Goal: Information Seeking & Learning: Learn about a topic

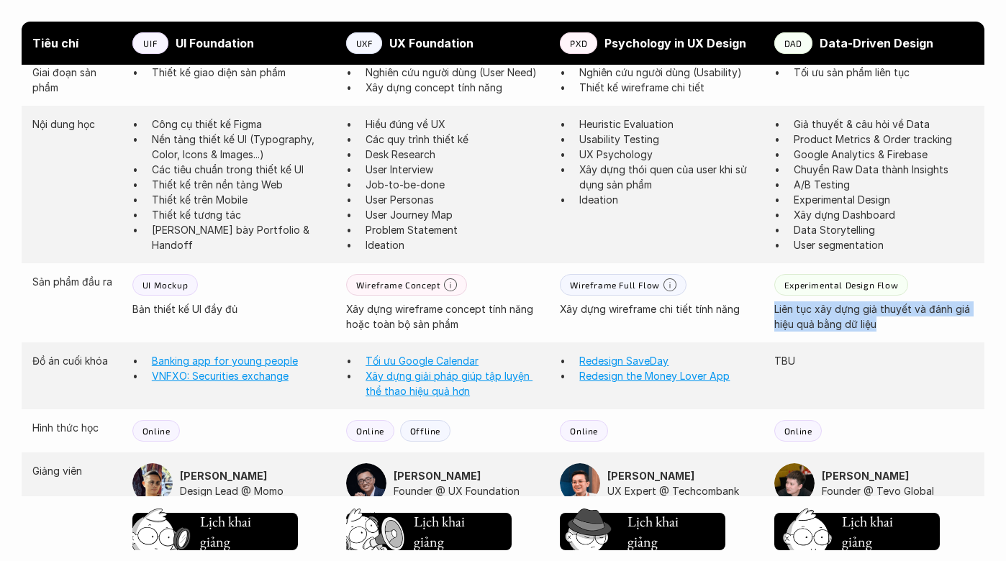
scroll to position [1096, 0]
click at [444, 376] on link "Xây dựng giải pháp giúp tập luyện thể thao hiệu quả hơn" at bounding box center [449, 382] width 167 height 27
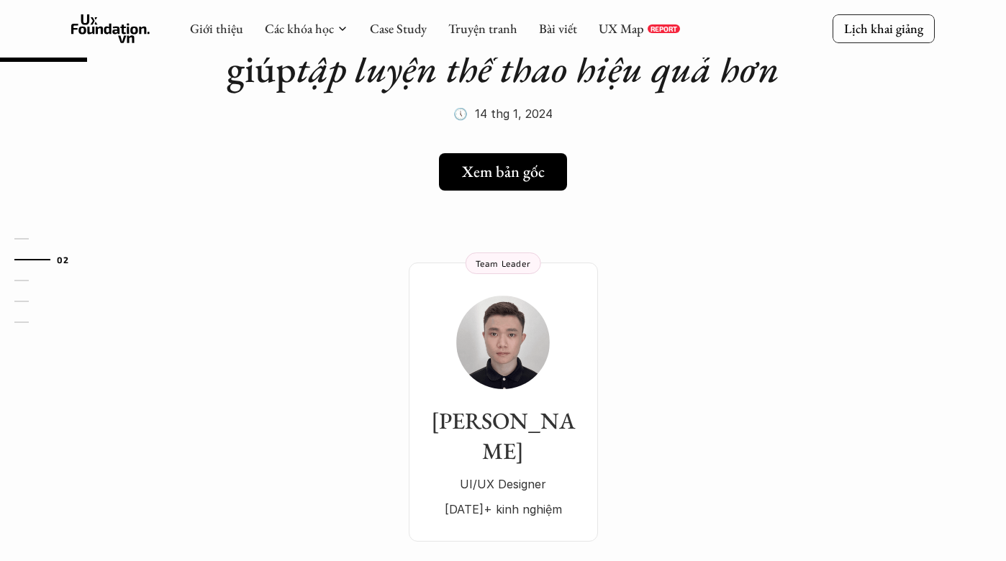
scroll to position [137, 0]
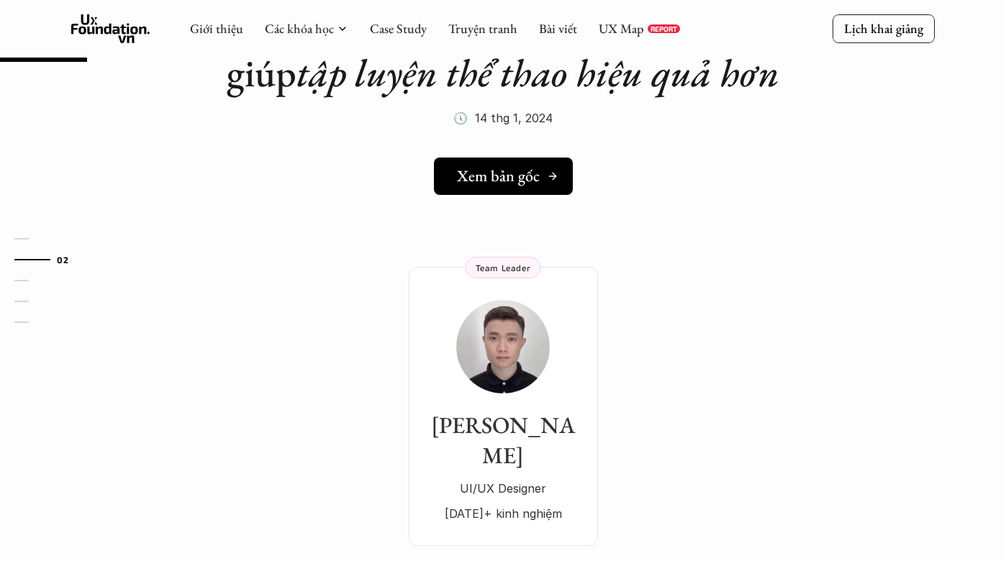
click at [458, 181] on h5 "Xem bản gốc" at bounding box center [498, 176] width 83 height 19
click at [394, 25] on link "Case Study" at bounding box center [398, 28] width 57 height 17
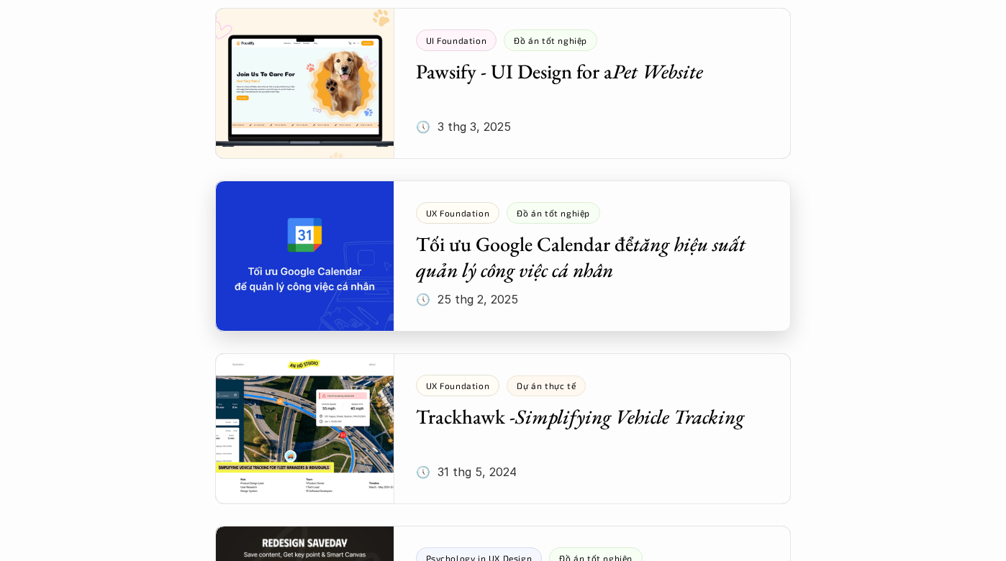
scroll to position [849, 0]
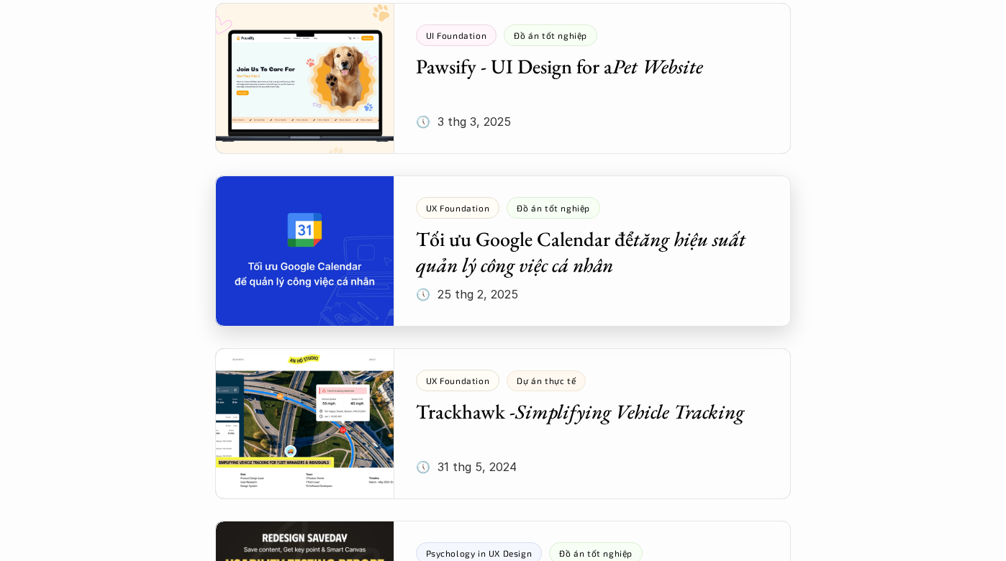
click at [490, 240] on div at bounding box center [503, 251] width 576 height 151
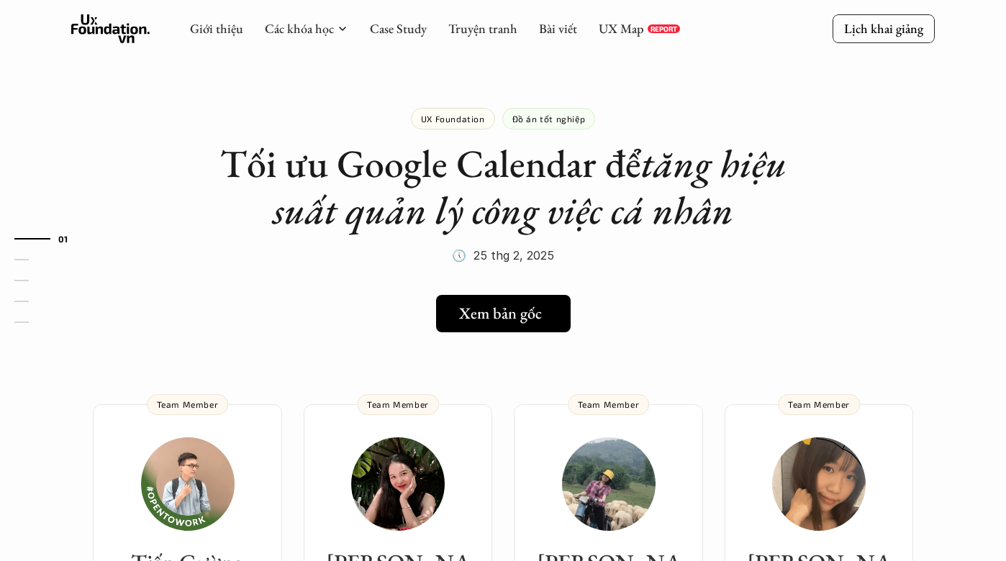
click at [500, 322] on h5 "Xem bản gốc" at bounding box center [500, 313] width 83 height 19
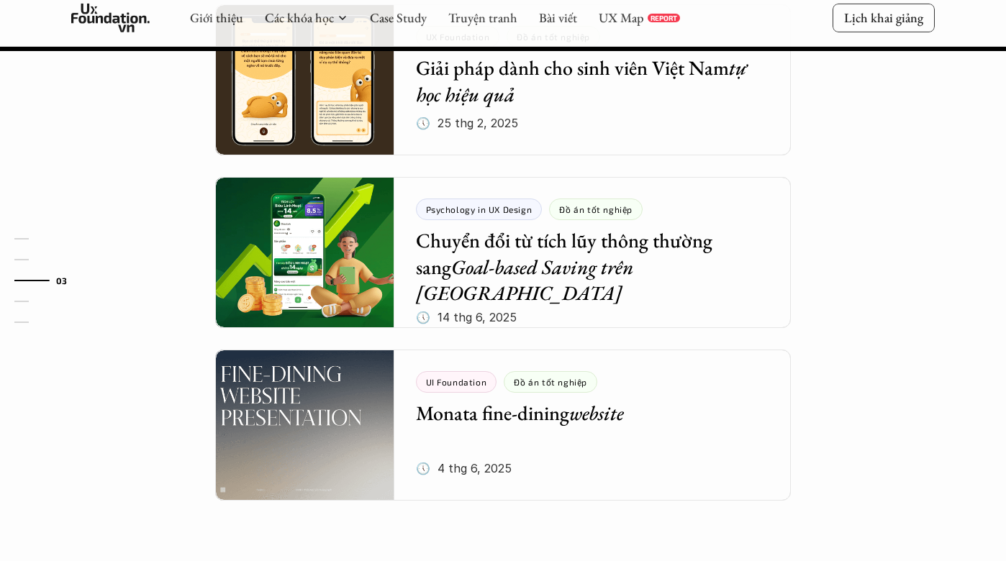
scroll to position [1686, 0]
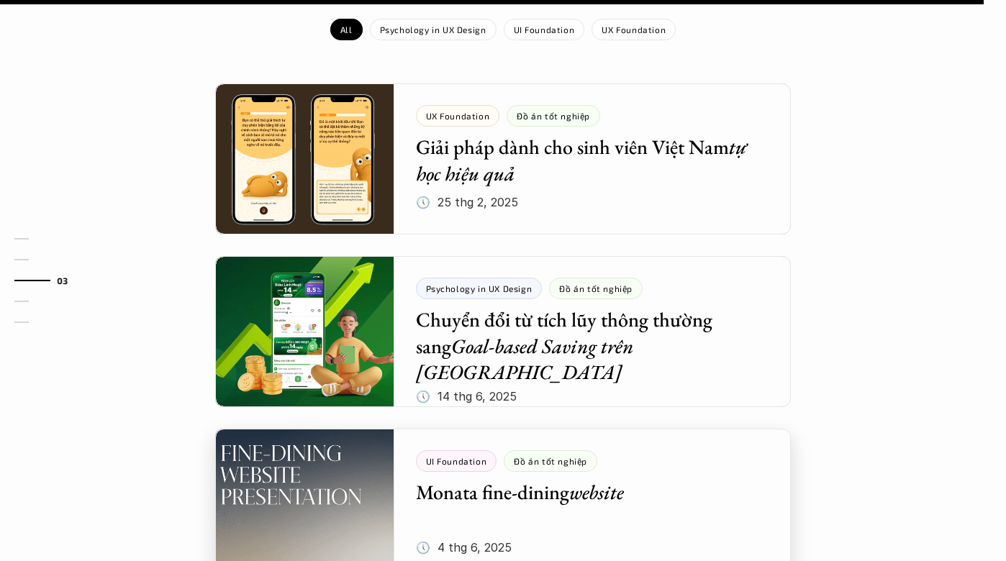
click at [354, 444] on div at bounding box center [503, 504] width 576 height 151
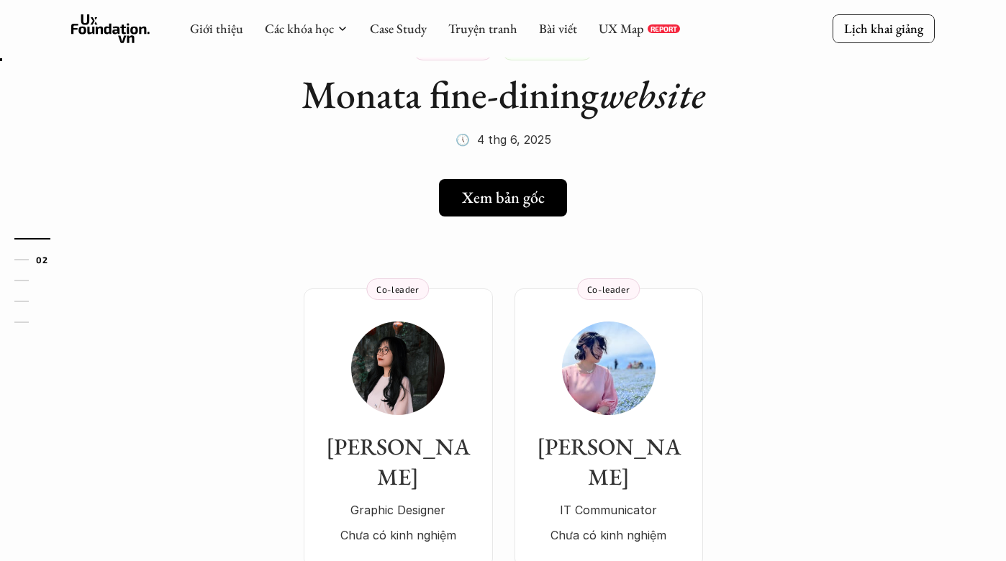
scroll to position [102, 0]
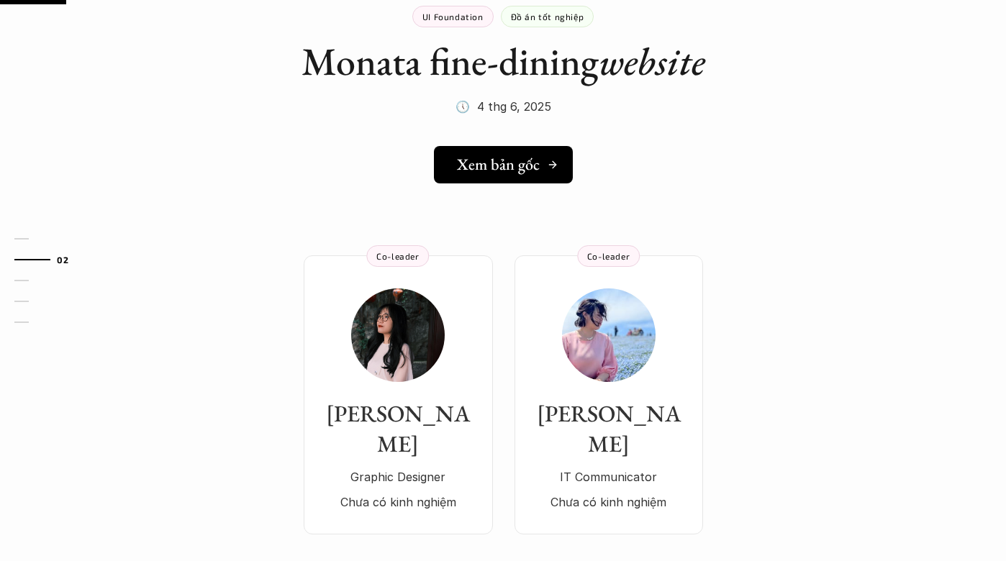
click at [513, 158] on h5 "Xem bản gốc" at bounding box center [498, 164] width 83 height 19
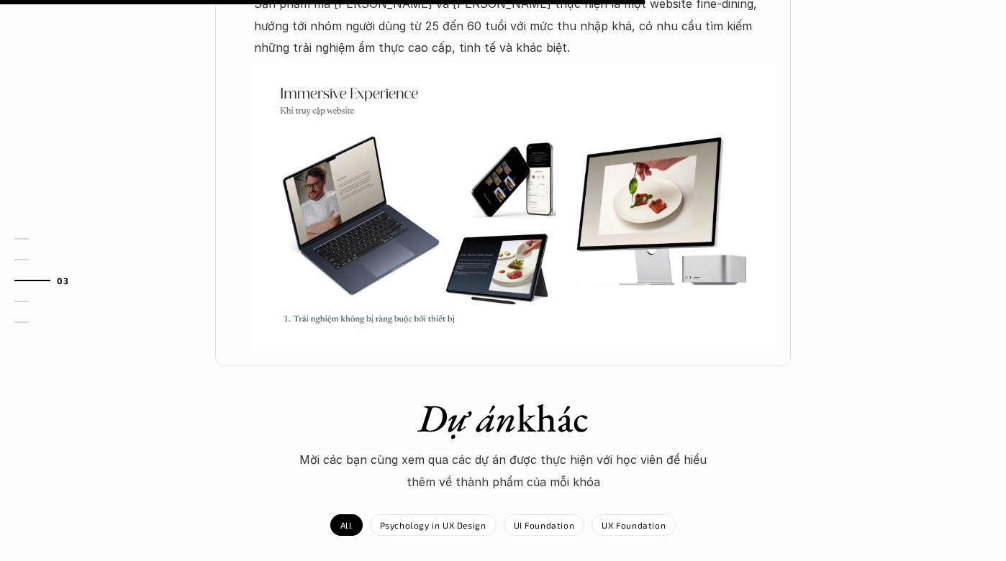
scroll to position [1007, 0]
